Goal: Transaction & Acquisition: Purchase product/service

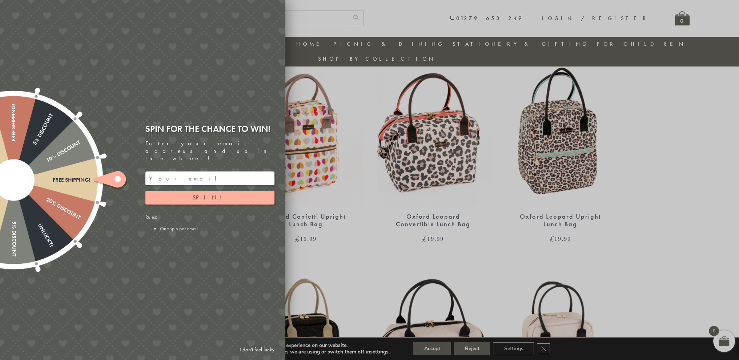
scroll to position [457, 0]
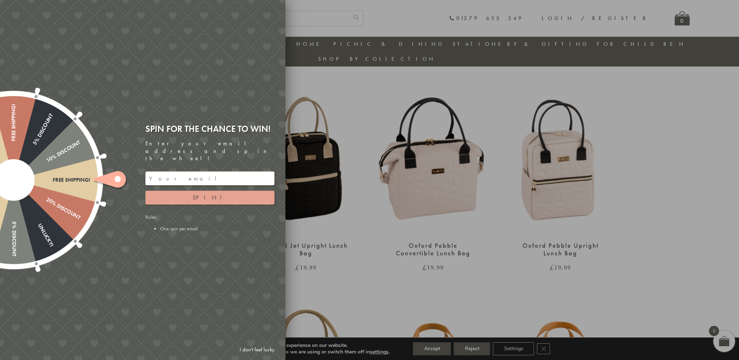
click at [218, 193] on button "Spin!" at bounding box center [209, 198] width 129 height 14
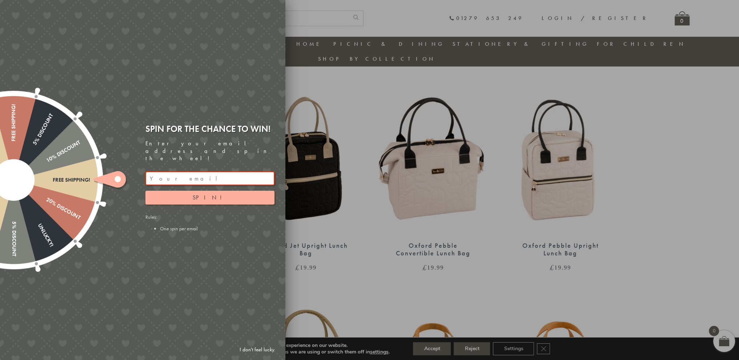
click at [200, 178] on div "Spin!" at bounding box center [209, 188] width 129 height 33
click at [198, 172] on input "email" at bounding box center [209, 179] width 129 height 14
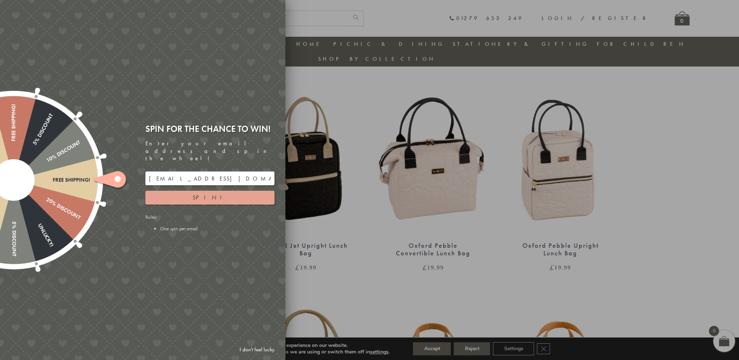
click at [204, 194] on span "Spin!" at bounding box center [210, 198] width 35 height 8
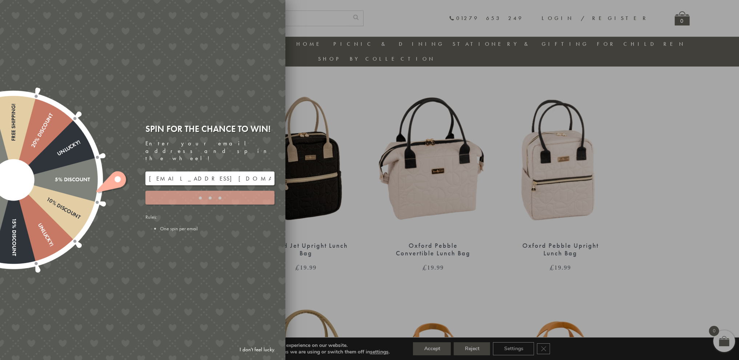
type input "886PH4TT"
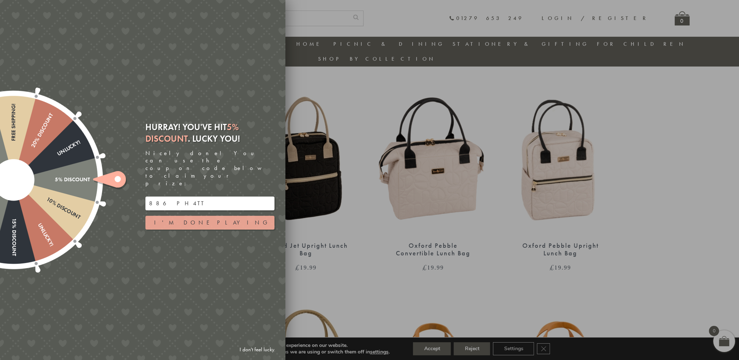
click at [217, 216] on button "I'm done playing" at bounding box center [209, 223] width 129 height 14
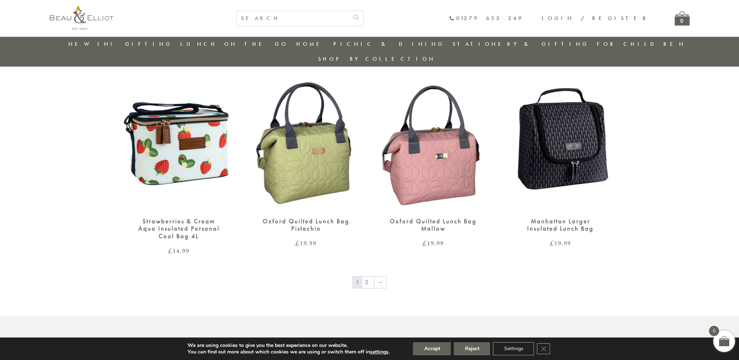
scroll to position [1102, 0]
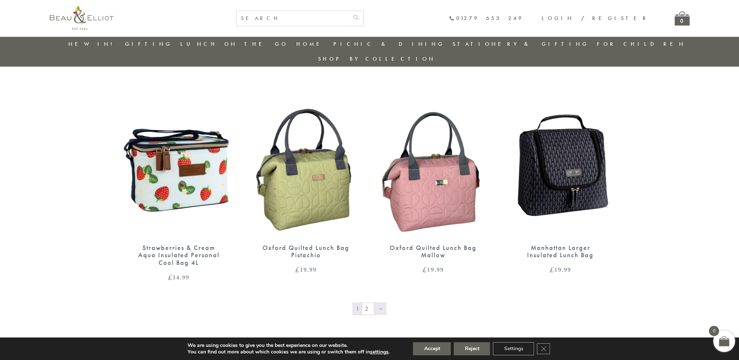
click at [381, 303] on link "→" at bounding box center [380, 309] width 12 height 12
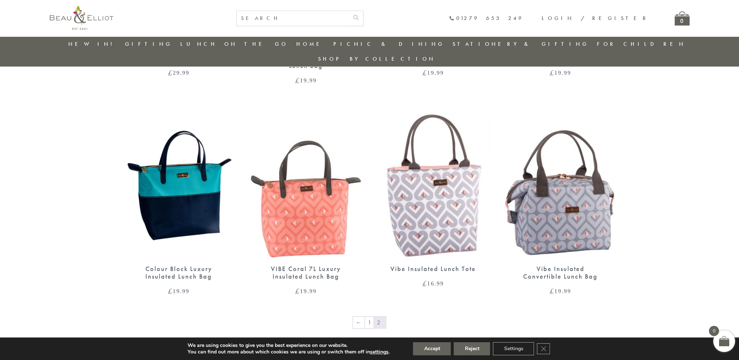
scroll to position [898, 0]
click at [371, 317] on link "1" at bounding box center [369, 323] width 9 height 12
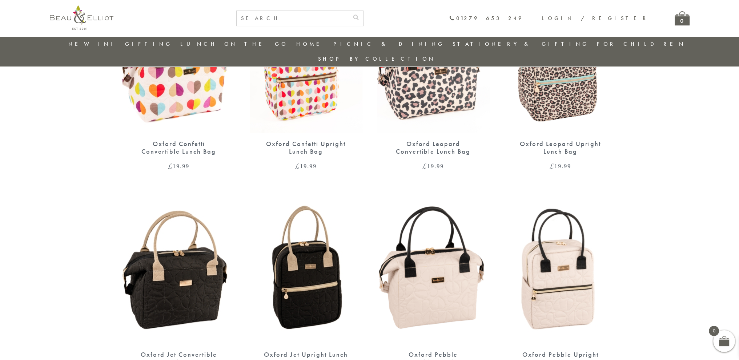
scroll to position [457, 0]
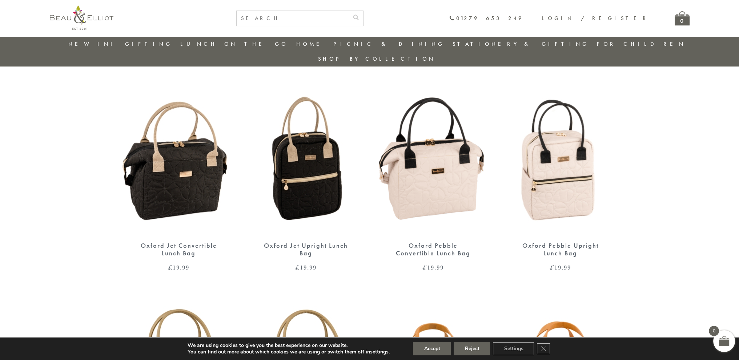
click at [332, 176] on img at bounding box center [306, 161] width 113 height 145
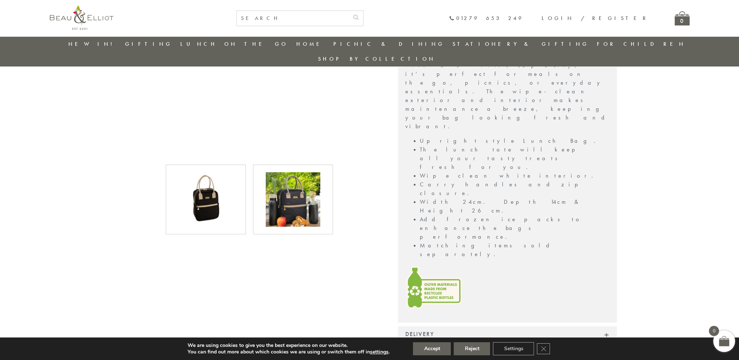
click at [304, 209] on img at bounding box center [293, 199] width 55 height 55
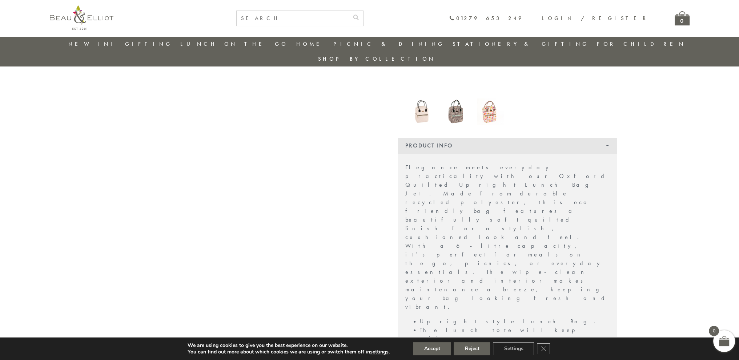
scroll to position [94, 0]
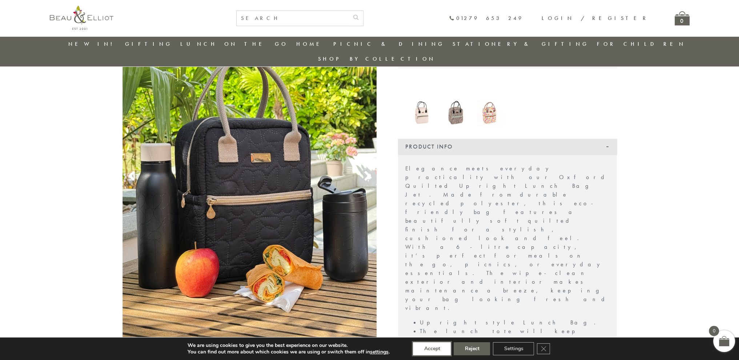
click at [440, 352] on button "Accept" at bounding box center [432, 348] width 38 height 13
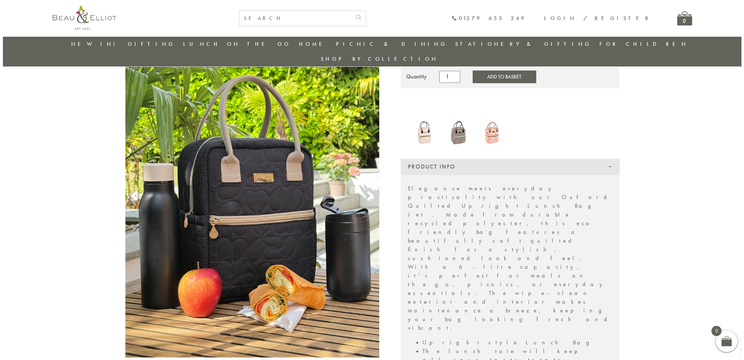
scroll to position [0, 0]
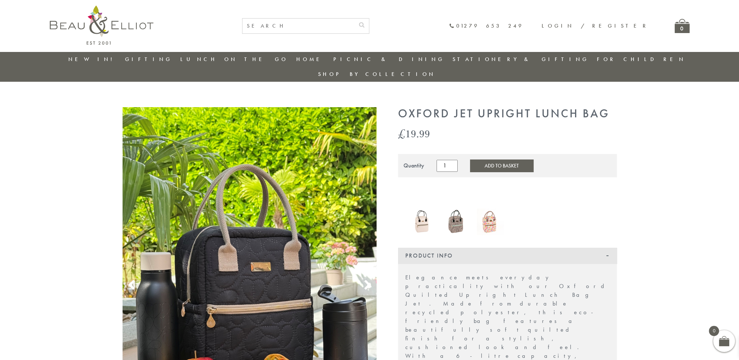
click at [504, 160] on button "Add to Basket" at bounding box center [501, 166] width 63 height 12
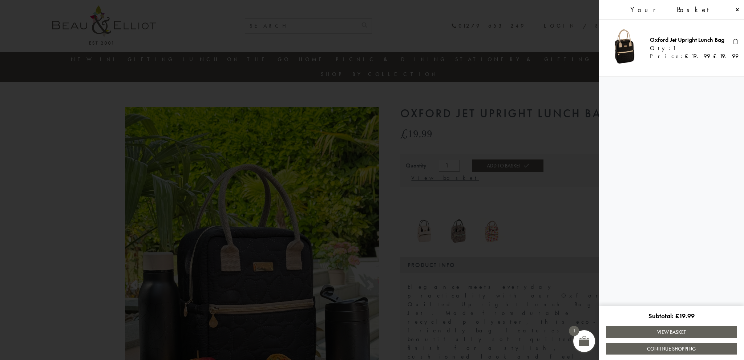
click at [668, 333] on link "View Basket" at bounding box center [671, 331] width 131 height 11
